Goal: Information Seeking & Learning: Learn about a topic

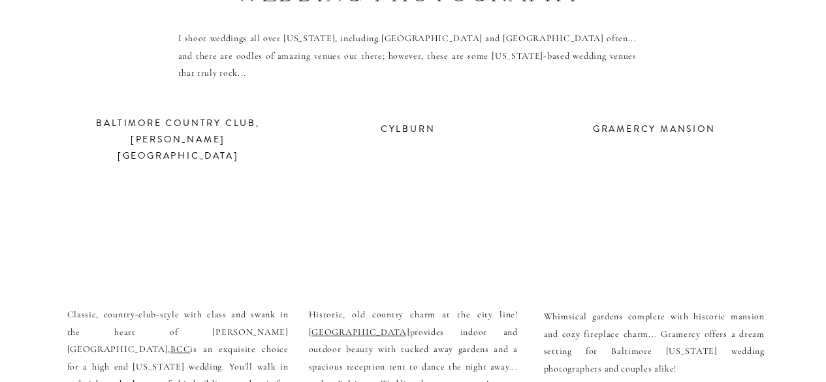
scroll to position [4750, 0]
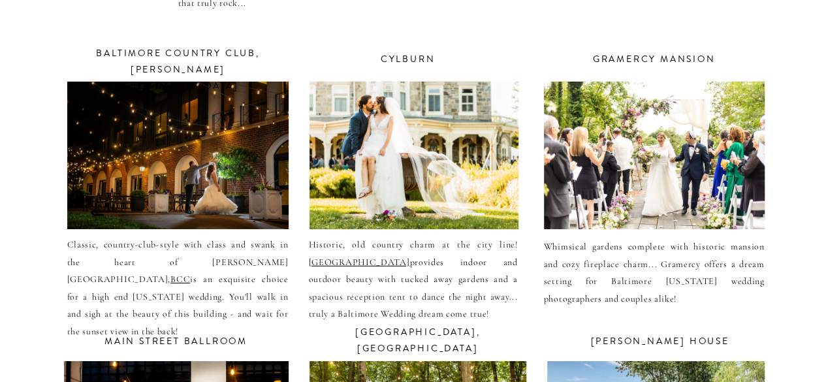
click at [387, 158] on div at bounding box center [414, 156] width 209 height 148
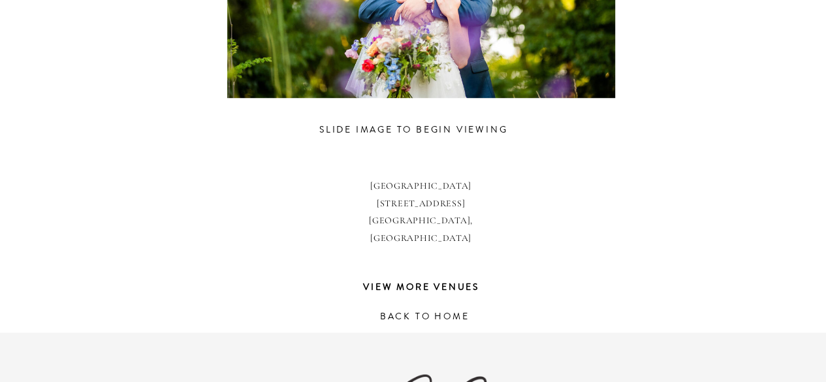
scroll to position [1006, 0]
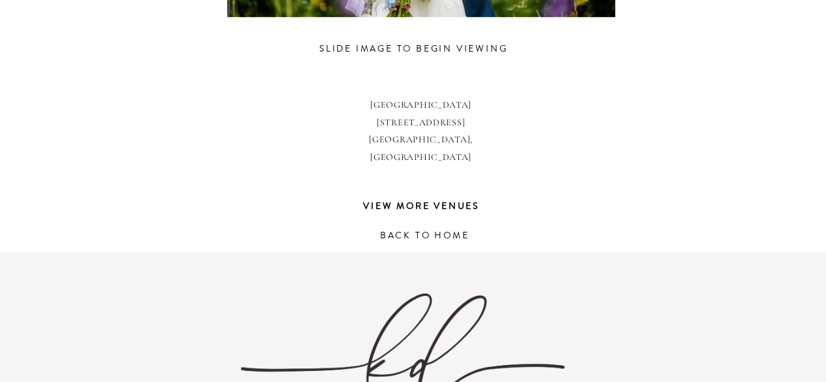
click at [462, 215] on h3 "view more venues" at bounding box center [421, 208] width 242 height 19
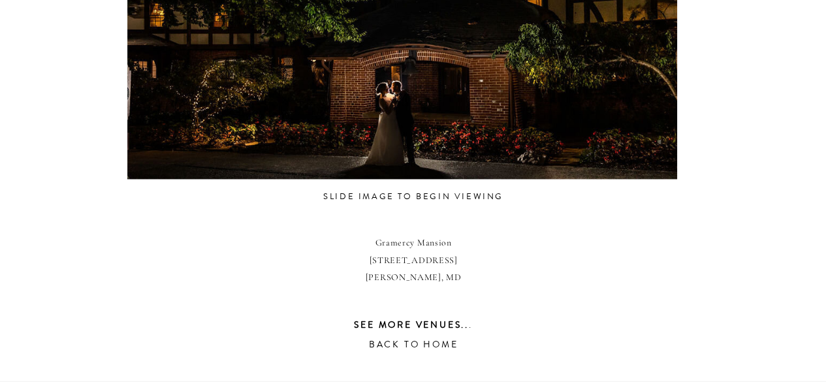
scroll to position [929, 0]
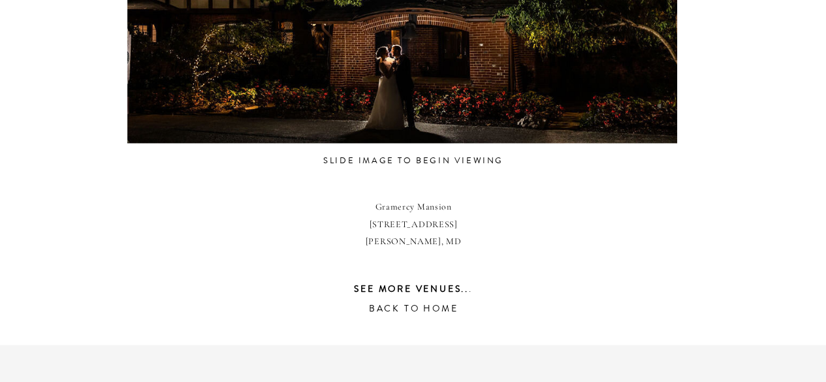
click at [448, 287] on b "see more venues.." at bounding box center [411, 289] width 115 height 13
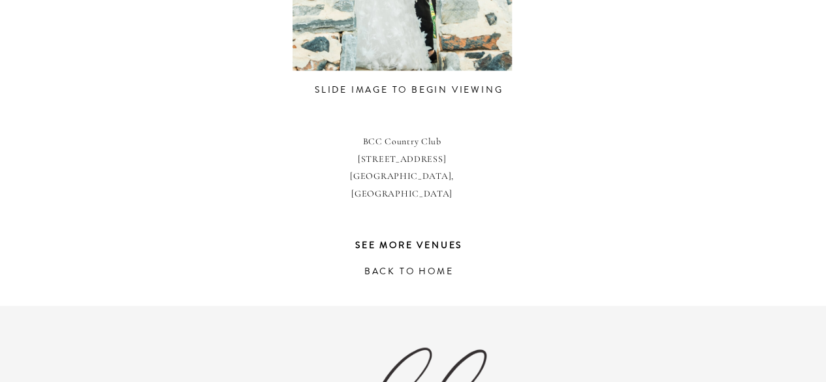
scroll to position [965, 0]
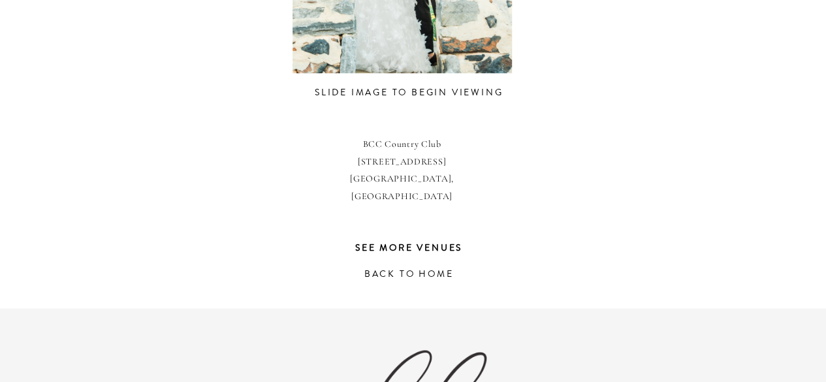
click at [387, 248] on b "see more venues" at bounding box center [408, 248] width 107 height 13
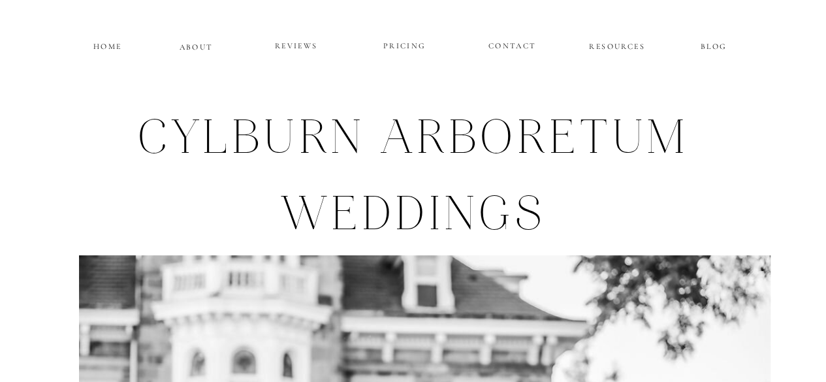
click at [272, 44] on p "REVIEWS" at bounding box center [296, 47] width 78 height 16
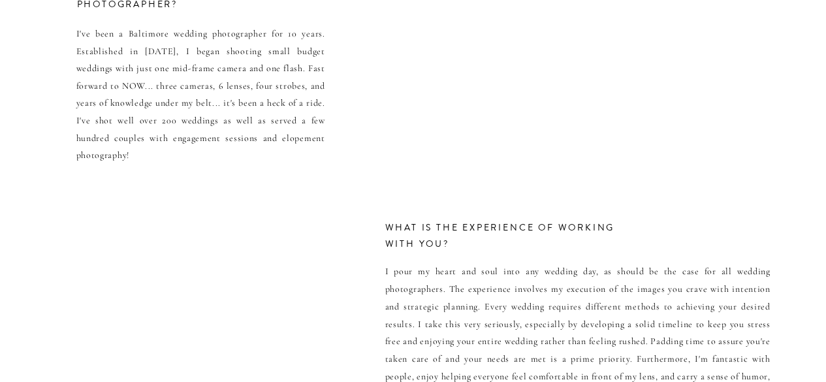
scroll to position [6048, 0]
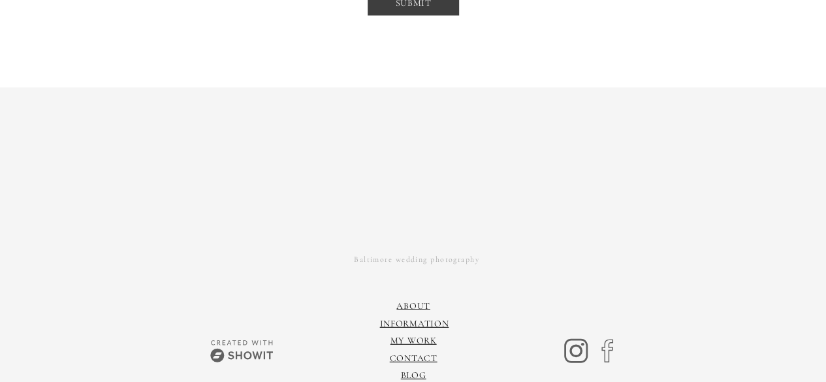
scroll to position [9082, 0]
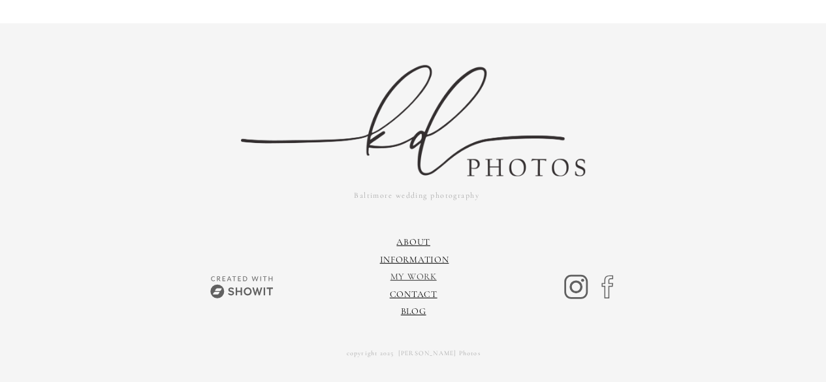
click at [401, 275] on link "My Work" at bounding box center [414, 276] width 46 height 11
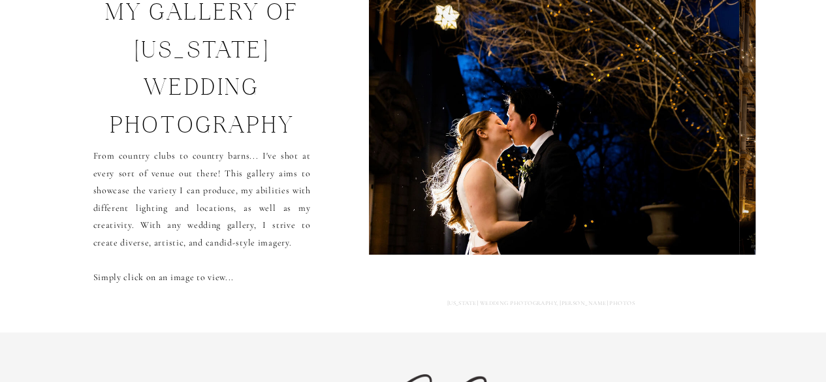
scroll to position [105, 0]
